Goal: Task Accomplishment & Management: Complete application form

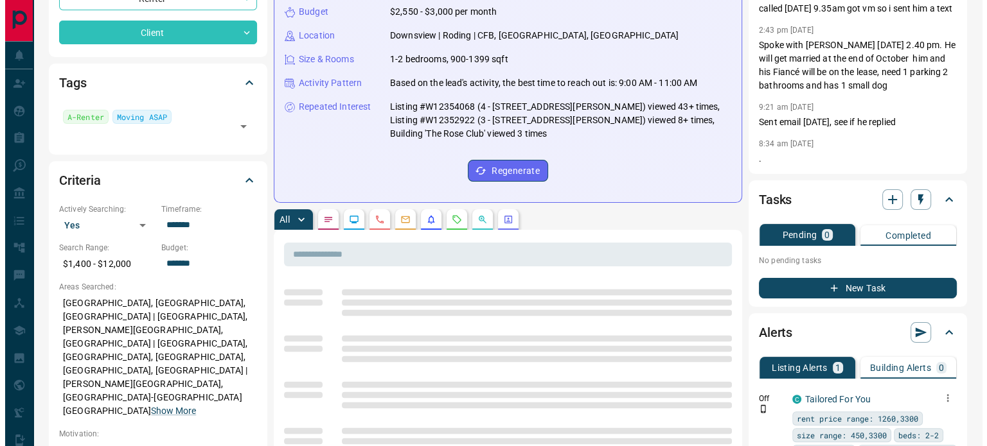
scroll to position [257, 0]
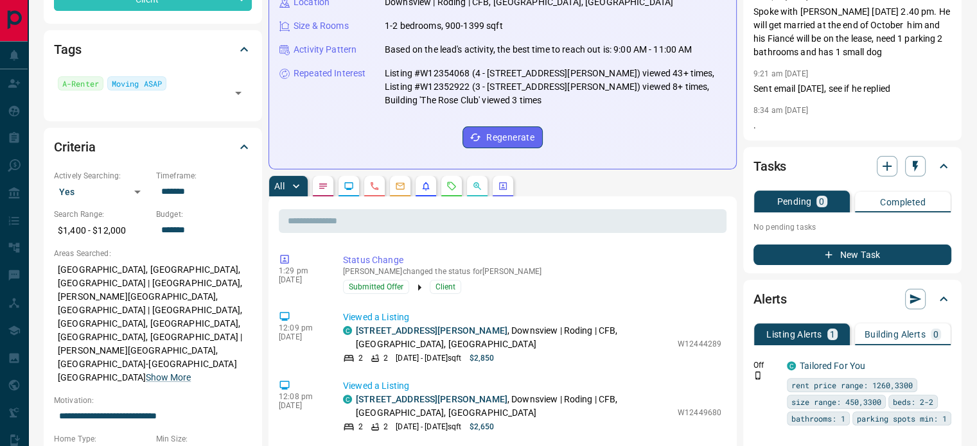
click at [833, 252] on icon "button" at bounding box center [829, 255] width 12 height 12
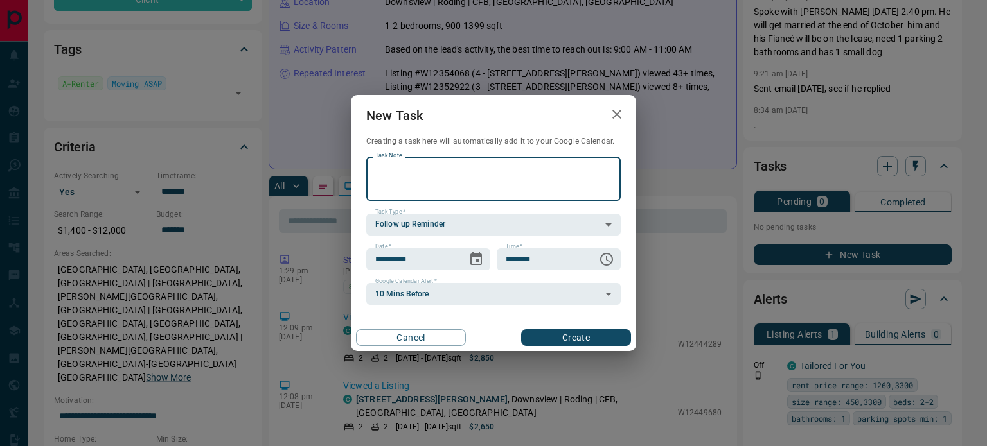
click at [439, 170] on textarea "Task Note" at bounding box center [493, 179] width 236 height 33
type textarea "**********"
click at [477, 259] on icon "Choose date, selected date is Oct 16, 2025" at bounding box center [475, 259] width 15 height 15
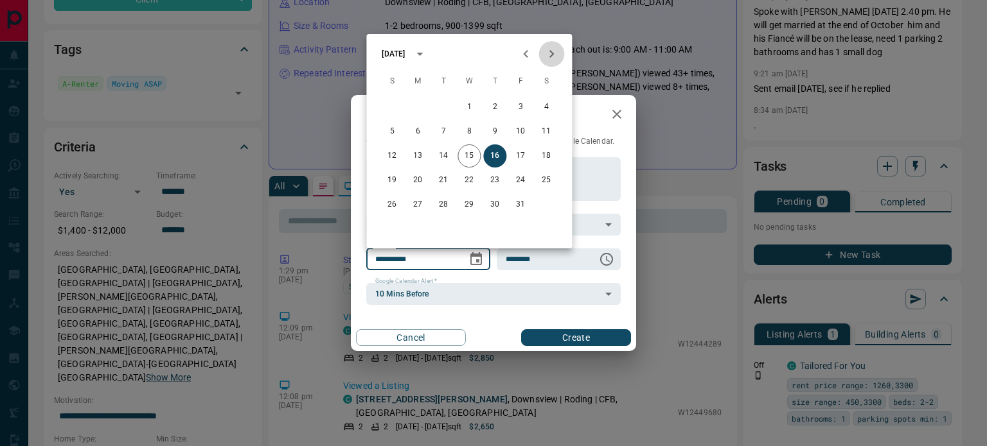
click at [551, 51] on icon "Next month" at bounding box center [551, 53] width 15 height 15
click at [520, 155] on button "19" at bounding box center [520, 156] width 23 height 23
type input "**********"
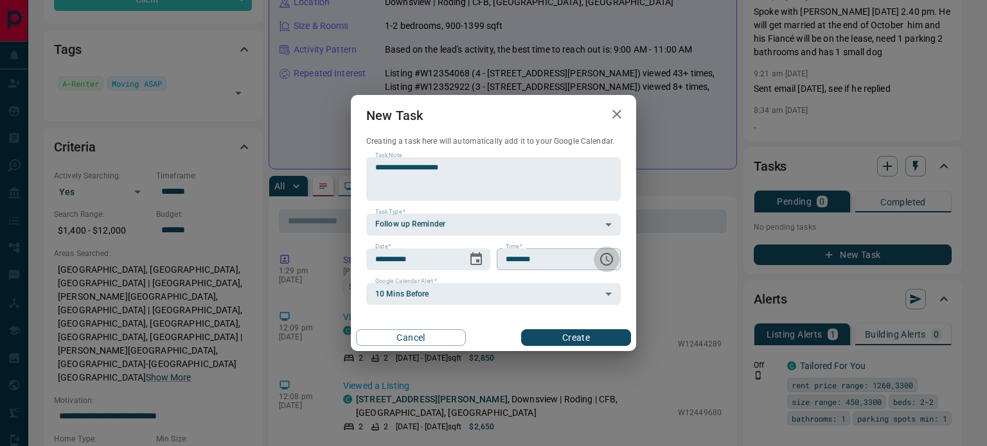
click at [604, 256] on icon "Choose time, selected time is 6:00 AM" at bounding box center [606, 259] width 15 height 15
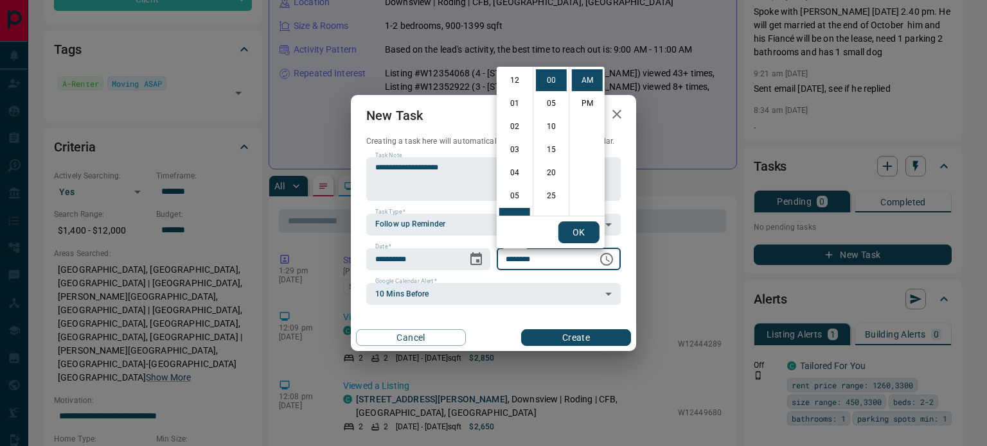
scroll to position [139, 0]
click at [509, 173] on li "10" at bounding box center [514, 173] width 31 height 22
type input "********"
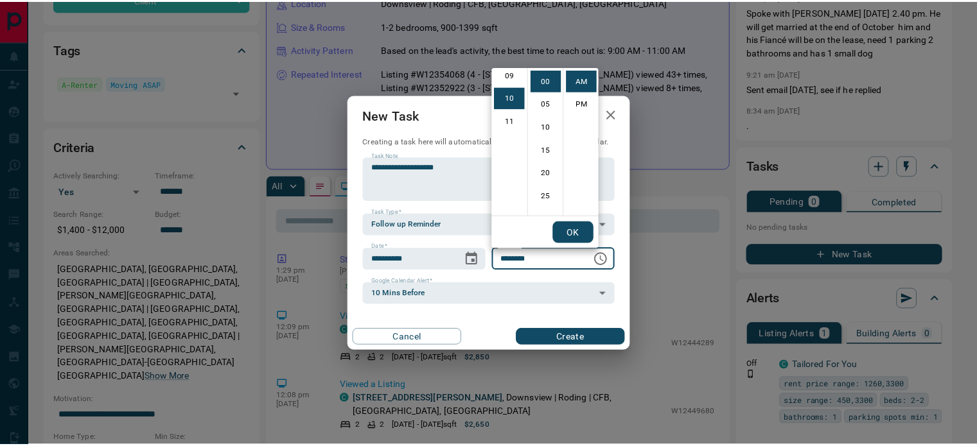
scroll to position [231, 0]
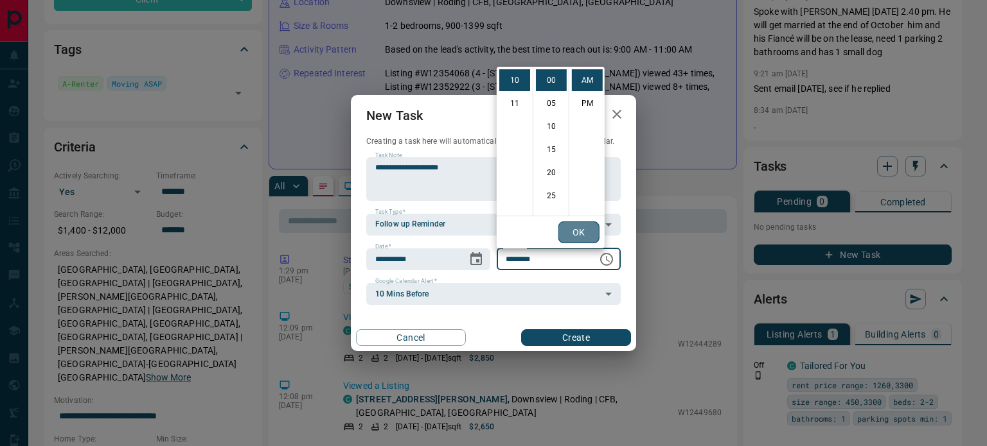
click at [583, 234] on button "OK" at bounding box center [578, 233] width 41 height 22
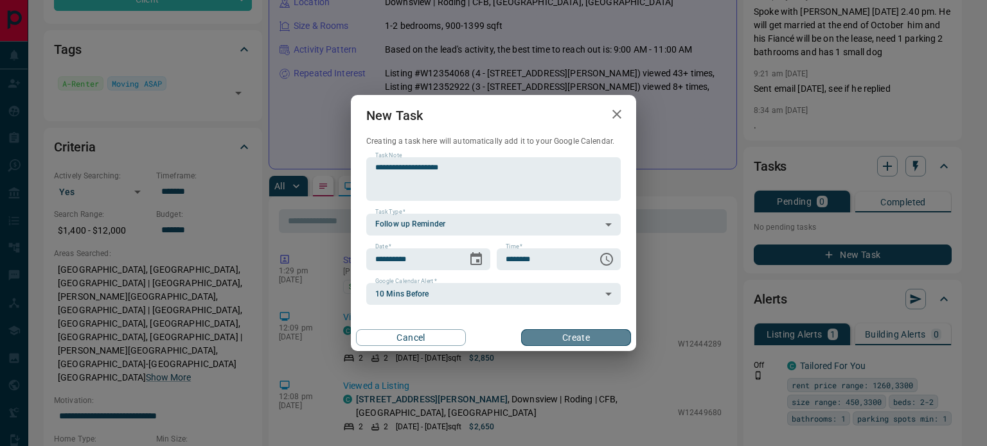
click at [576, 339] on button "Create" at bounding box center [576, 338] width 110 height 17
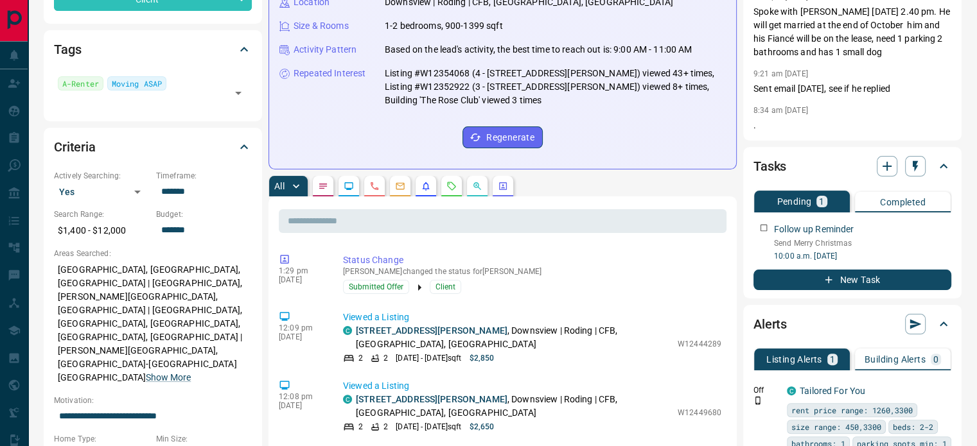
scroll to position [0, 0]
